Goal: Check status: Check status

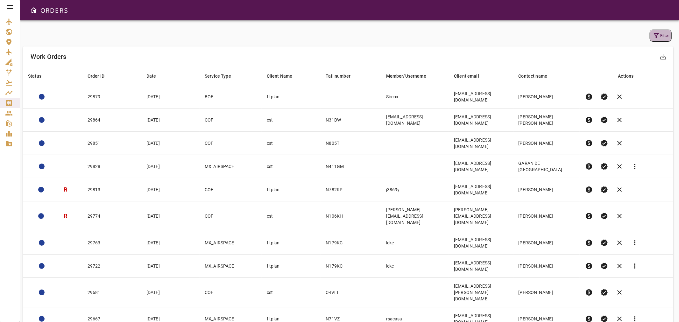
click at [654, 40] on button "Filter" at bounding box center [661, 36] width 22 height 12
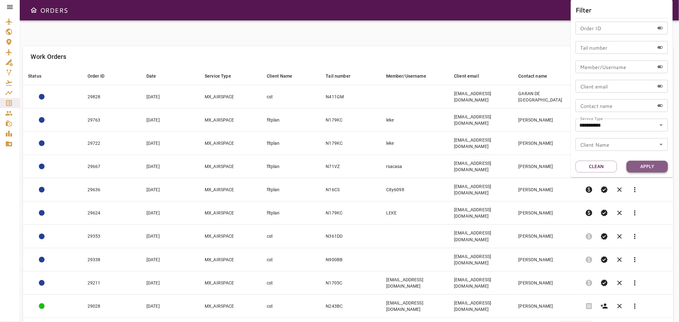
click at [632, 164] on button "Apply" at bounding box center [646, 167] width 41 height 12
click at [540, 20] on div at bounding box center [339, 161] width 679 height 322
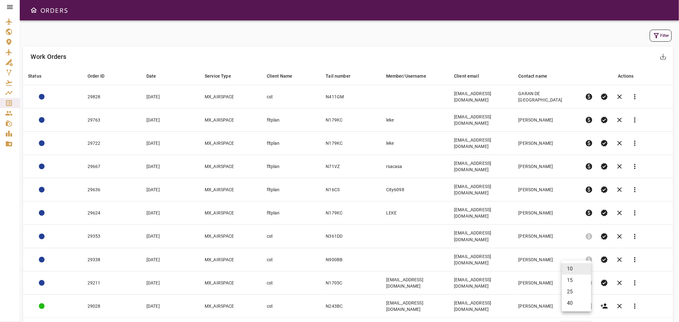
click at [575, 267] on body "ORDERS Filter Work Orders save_alt Status arrow_downward Order ID arrow_downwar…" at bounding box center [339, 161] width 679 height 322
click at [569, 303] on li "40" at bounding box center [576, 303] width 29 height 11
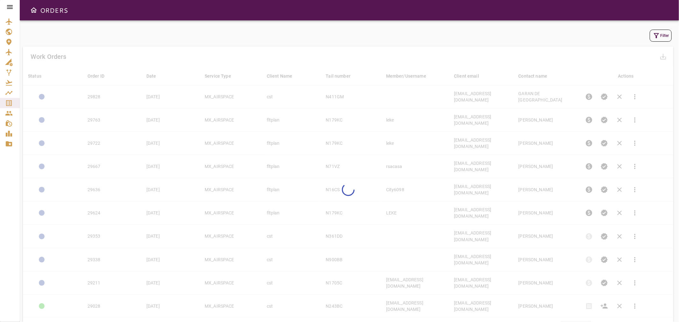
type input "**"
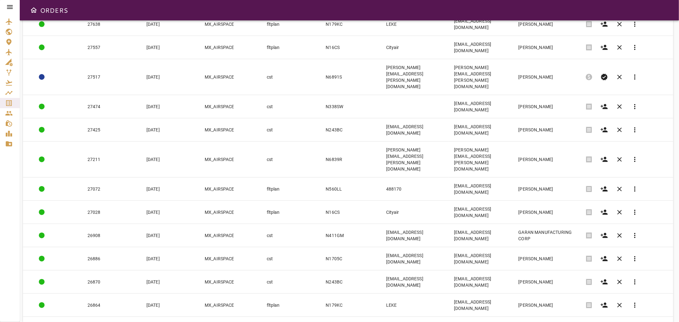
scroll to position [470, 0]
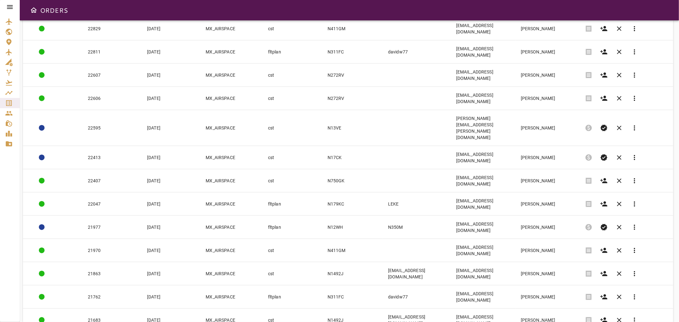
scroll to position [463, 0]
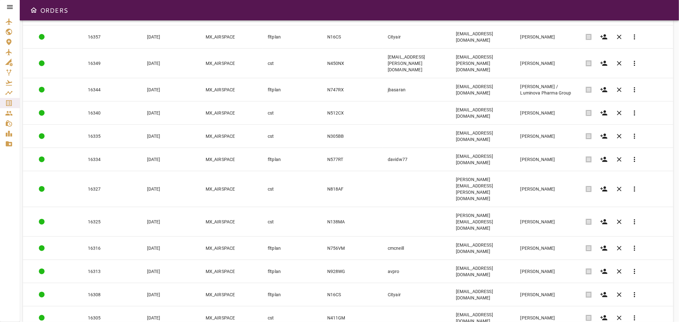
scroll to position [483, 0]
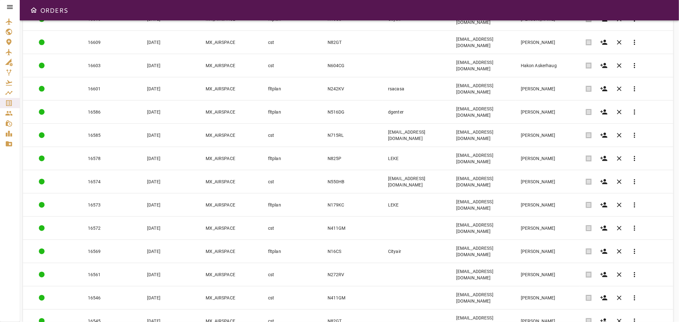
scroll to position [463, 0]
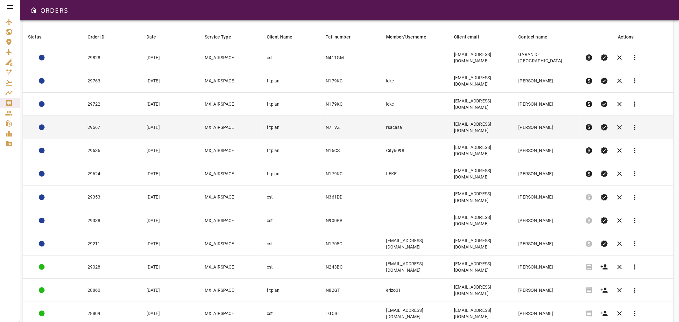
scroll to position [0, 0]
